Goal: Information Seeking & Learning: Learn about a topic

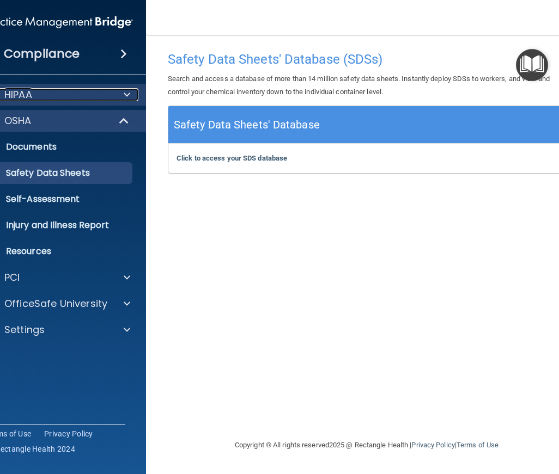
click at [59, 95] on div "HIPAA" at bounding box center [44, 94] width 135 height 13
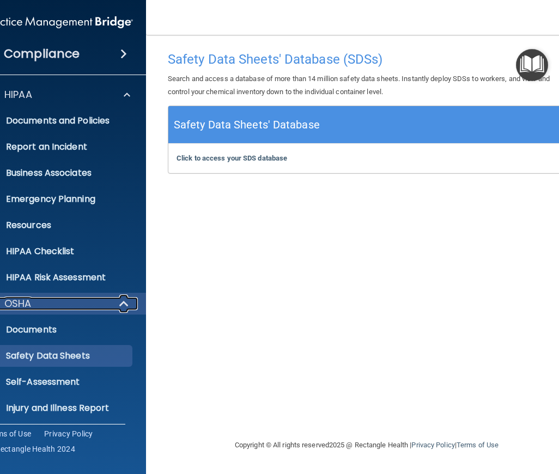
click at [60, 306] on div "OSHA" at bounding box center [44, 303] width 135 height 13
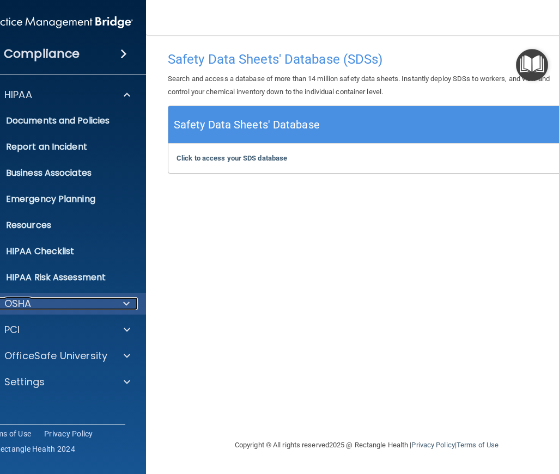
click at [122, 304] on div at bounding box center [124, 303] width 27 height 13
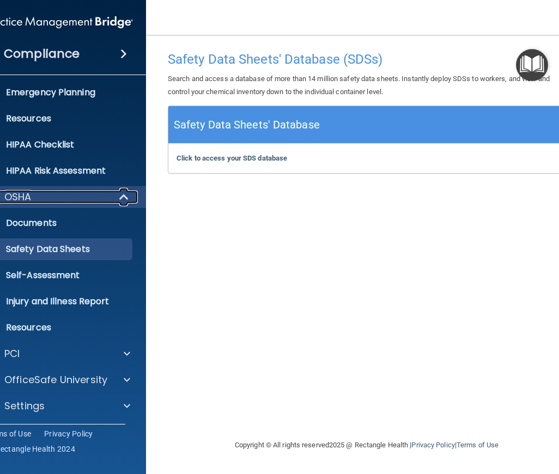
scroll to position [108, 0]
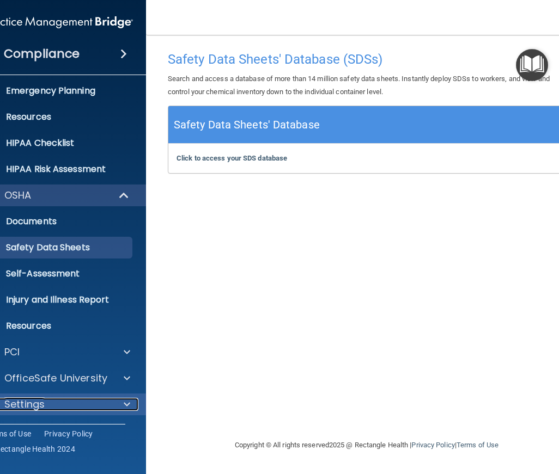
click at [128, 402] on span at bounding box center [127, 404] width 7 height 13
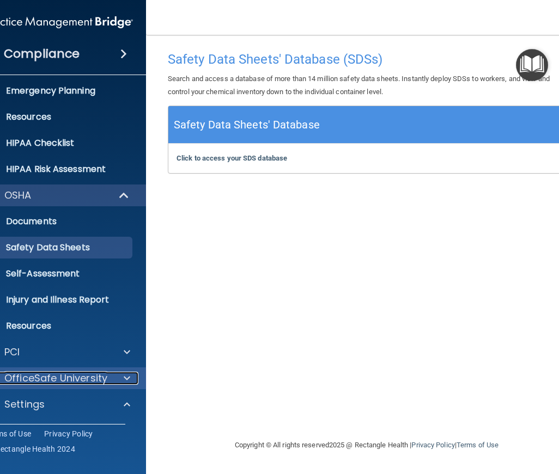
click at [133, 373] on div at bounding box center [125, 378] width 27 height 13
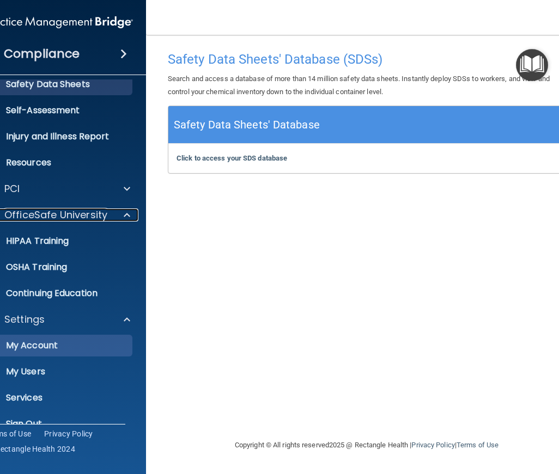
scroll to position [291, 0]
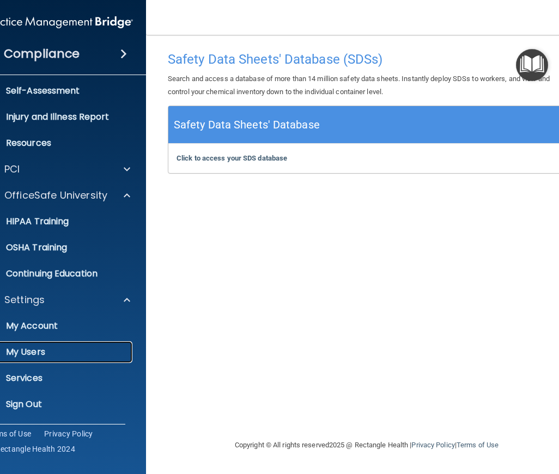
click at [34, 351] on p "My Users" at bounding box center [53, 352] width 149 height 11
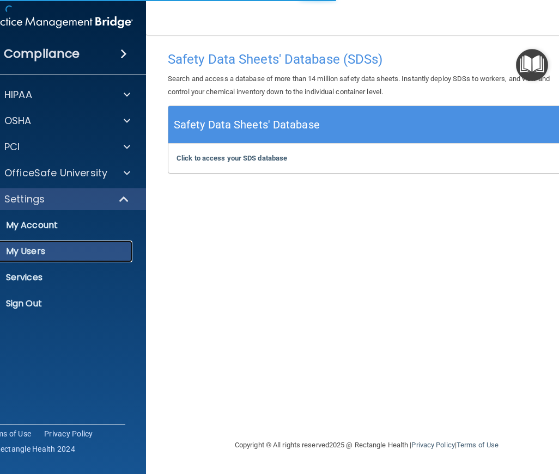
select select "20"
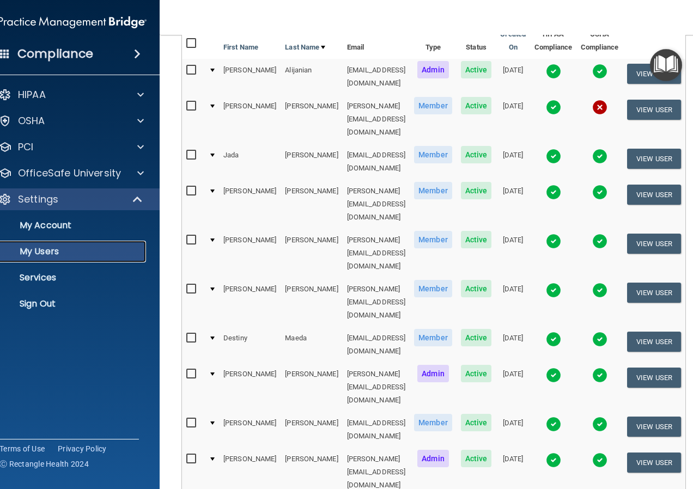
scroll to position [135, 0]
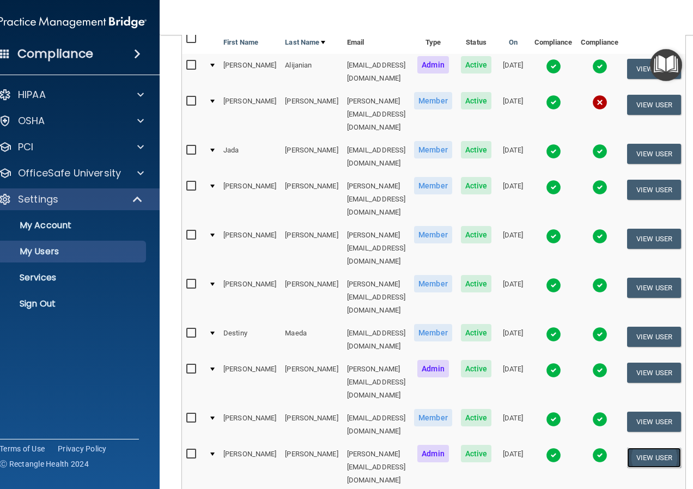
click at [558, 448] on button "View User" at bounding box center [654, 458] width 54 height 20
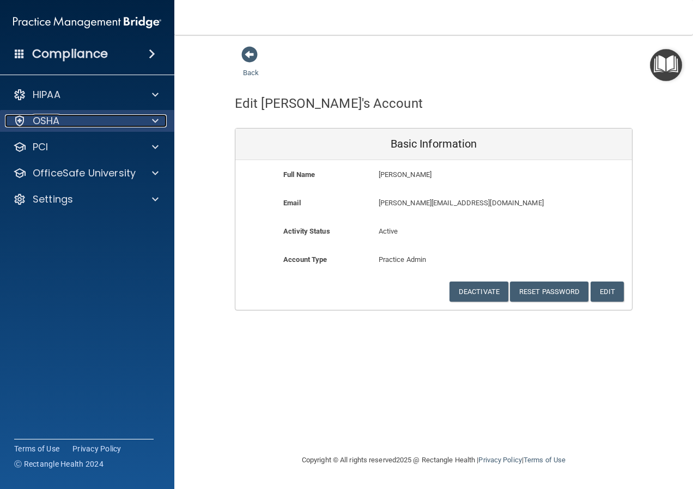
click at [78, 118] on div "OSHA" at bounding box center [72, 120] width 135 height 13
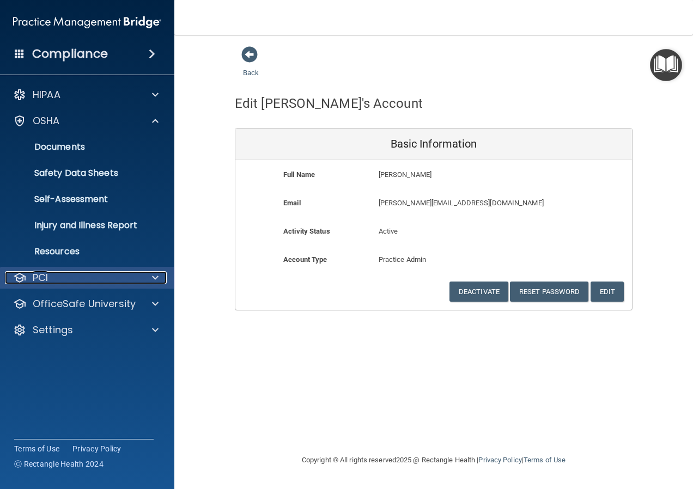
click at [80, 278] on div "PCI" at bounding box center [72, 277] width 135 height 13
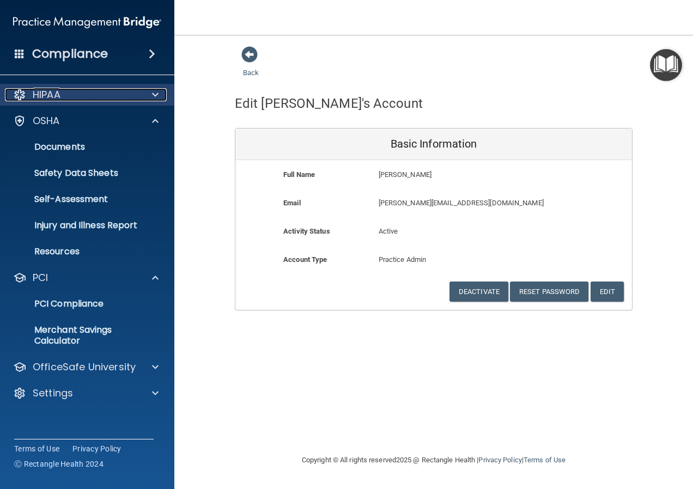
click at [79, 90] on div "HIPAA" at bounding box center [72, 94] width 135 height 13
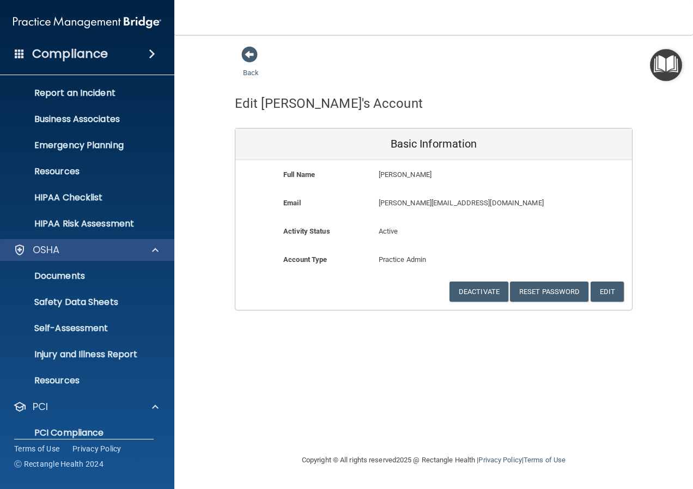
scroll to position [54, 0]
click at [98, 251] on div "OSHA" at bounding box center [72, 249] width 135 height 13
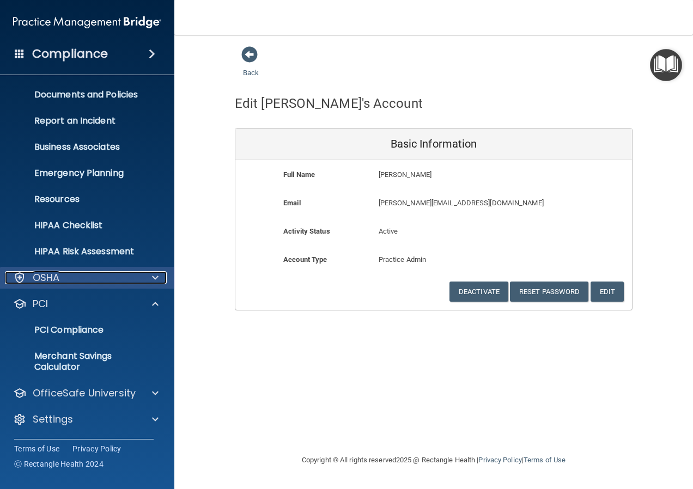
scroll to position [26, 0]
click at [87, 266] on div "HIPAA Documents and Policies Report an Incident Business Associates Emergency P…" at bounding box center [87, 246] width 175 height 386
click at [85, 272] on div "OSHA" at bounding box center [72, 277] width 135 height 13
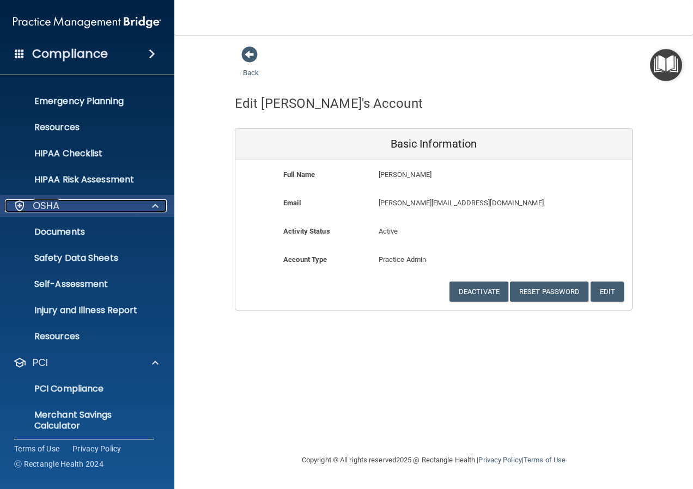
scroll to position [135, 0]
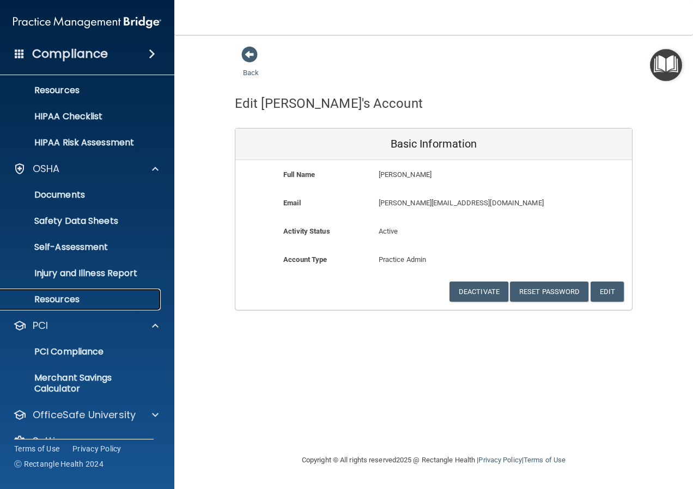
click at [69, 298] on p "Resources" at bounding box center [81, 299] width 149 height 11
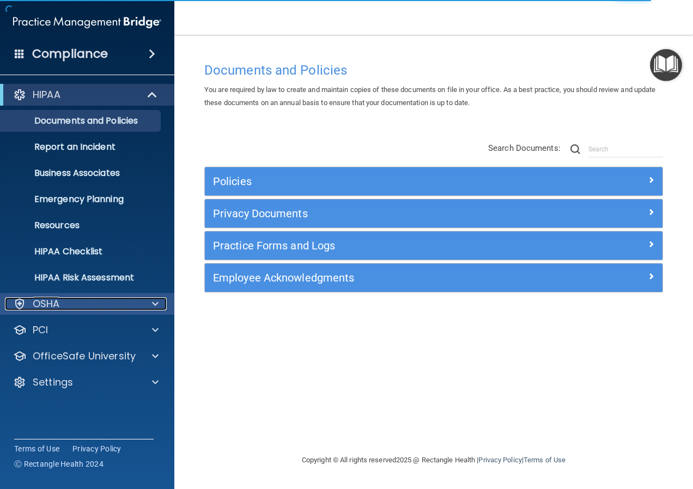
click at [88, 298] on div "OSHA" at bounding box center [72, 303] width 135 height 13
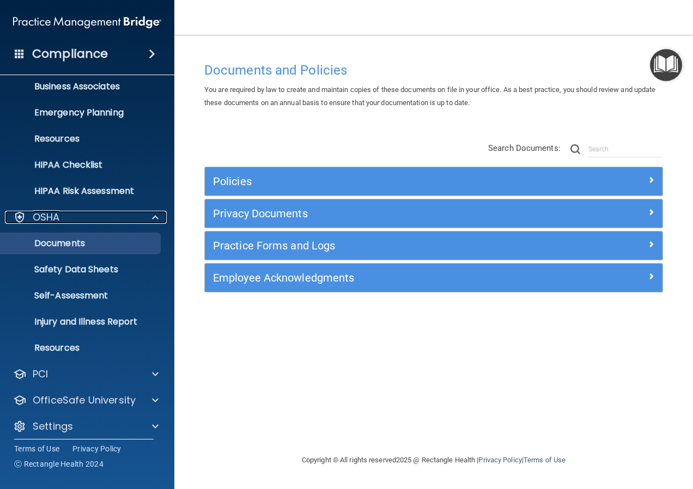
scroll to position [94, 0]
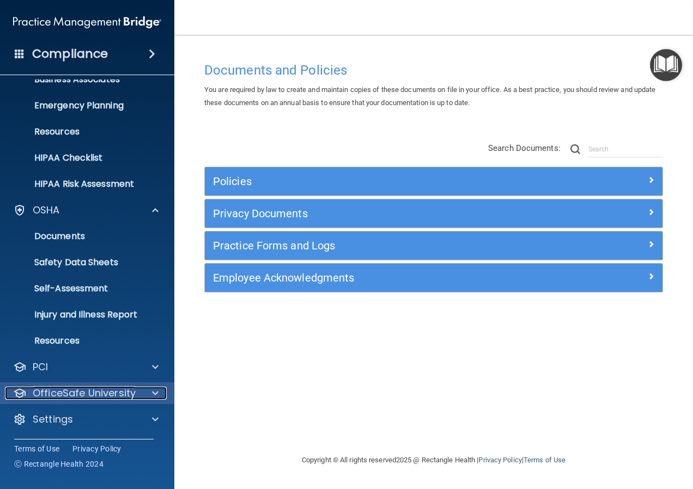
click at [133, 390] on p "OfficeSafe University" at bounding box center [84, 393] width 103 height 13
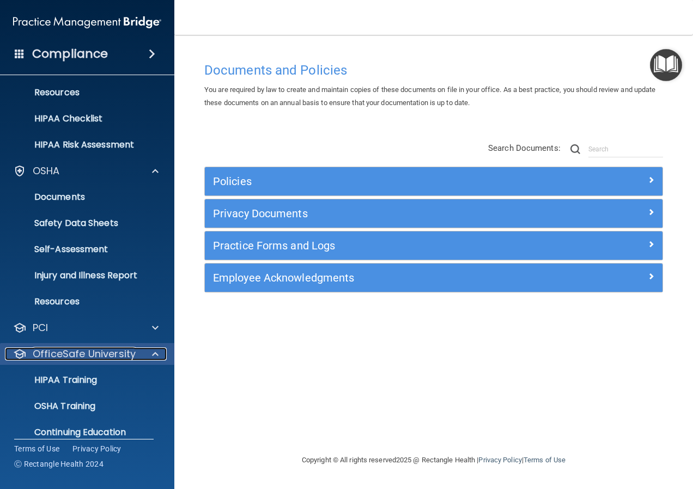
scroll to position [172, 0]
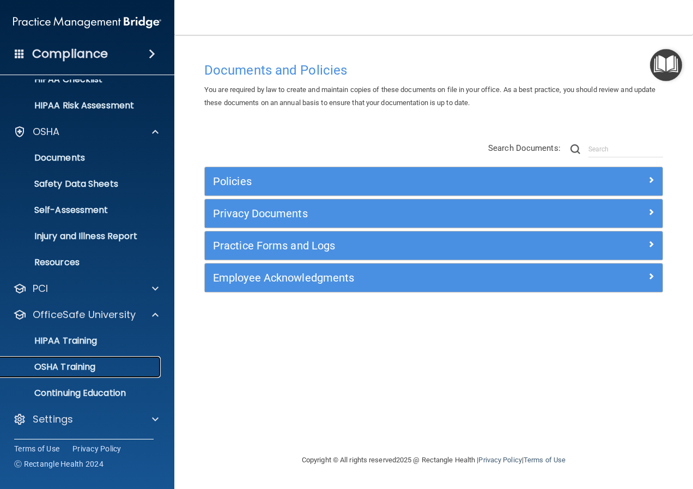
click at [81, 364] on p "OSHA Training" at bounding box center [51, 367] width 88 height 11
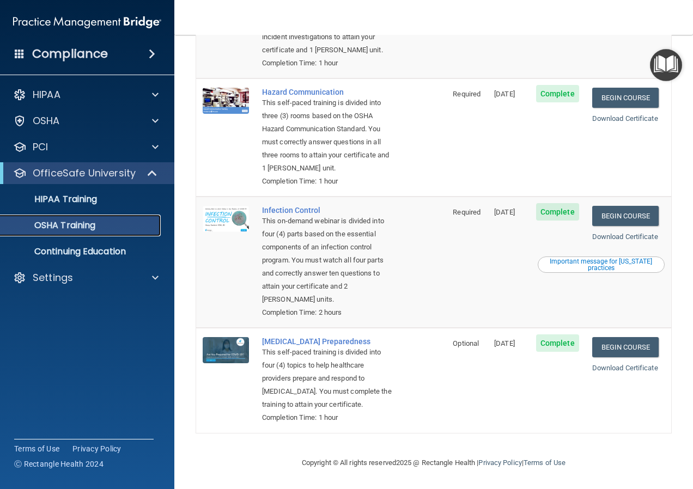
scroll to position [204, 0]
click at [65, 202] on p "HIPAA Training" at bounding box center [52, 199] width 90 height 11
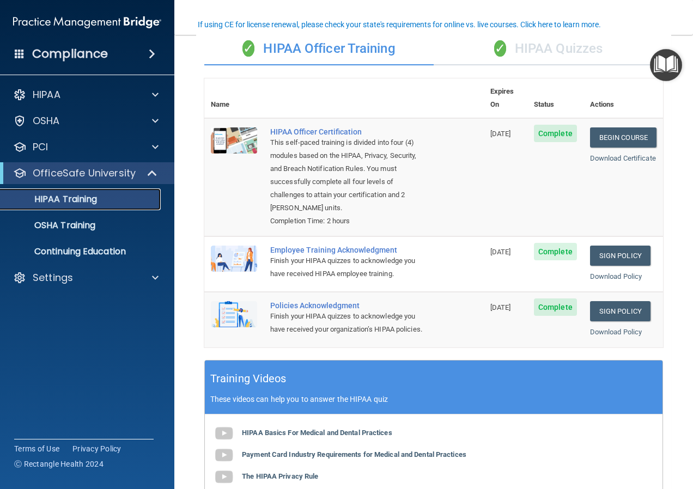
scroll to position [97, 0]
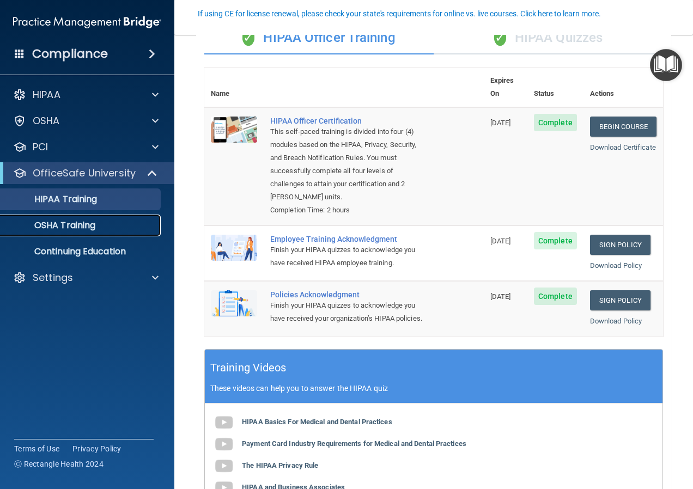
click at [61, 225] on p "OSHA Training" at bounding box center [51, 225] width 88 height 11
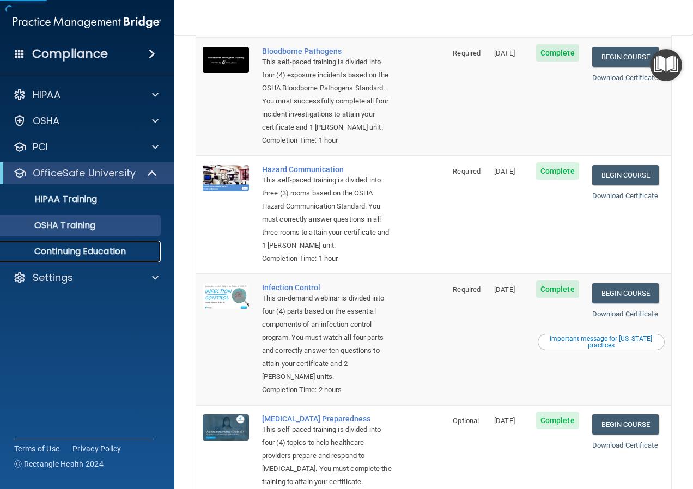
click at [95, 254] on p "Continuing Education" at bounding box center [81, 251] width 149 height 11
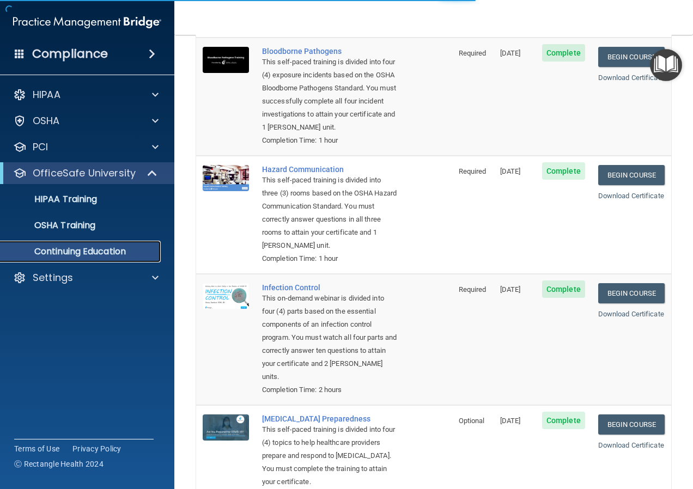
scroll to position [65, 0]
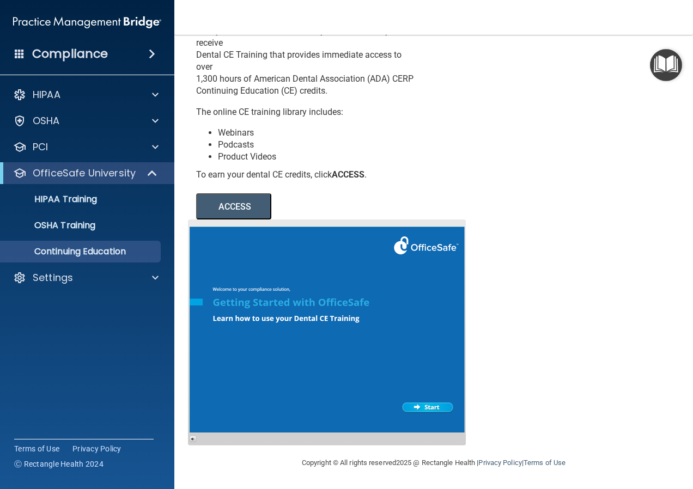
click at [252, 206] on button "ACCESS" at bounding box center [233, 206] width 75 height 26
click at [81, 94] on div "HIPAA" at bounding box center [72, 94] width 135 height 13
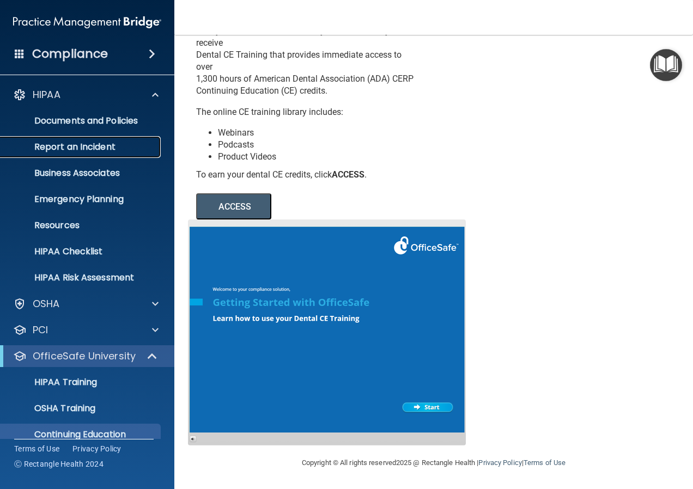
click at [111, 145] on p "Report an Incident" at bounding box center [81, 147] width 149 height 11
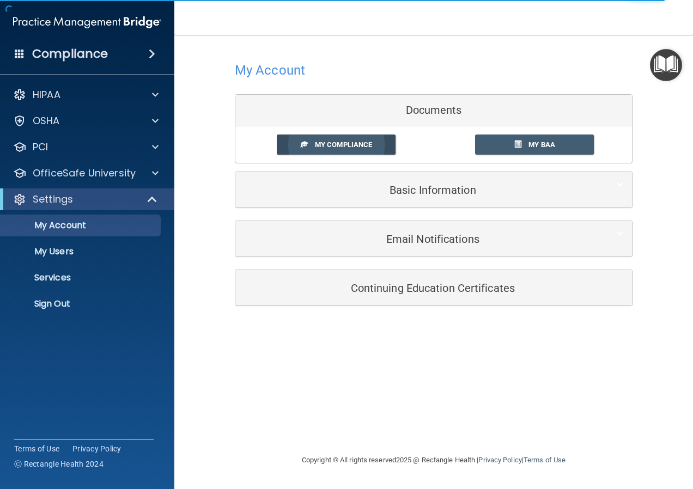
click at [362, 141] on span "My Compliance" at bounding box center [343, 145] width 57 height 8
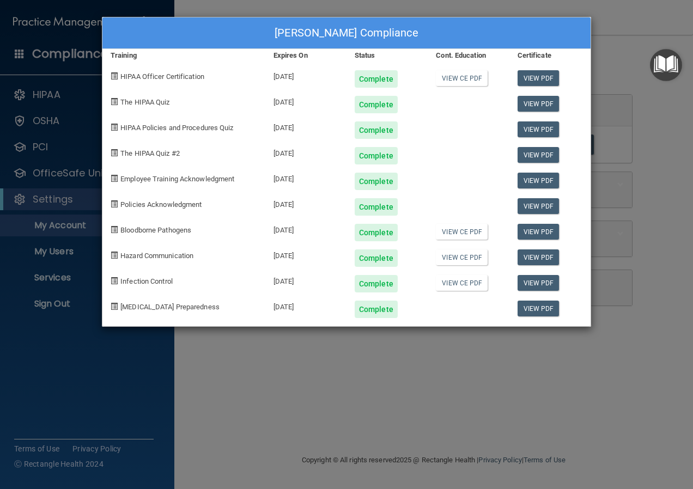
click at [328, 358] on div "Elaina Wharton's Compliance Training Expires On Status Cont. Education Certific…" at bounding box center [346, 244] width 693 height 489
